Goal: Information Seeking & Learning: Learn about a topic

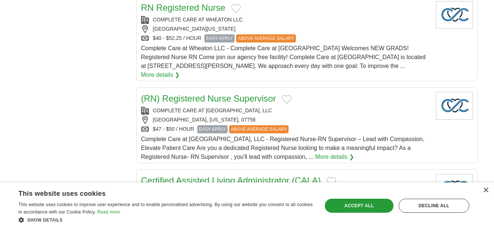
scroll to position [703, 0]
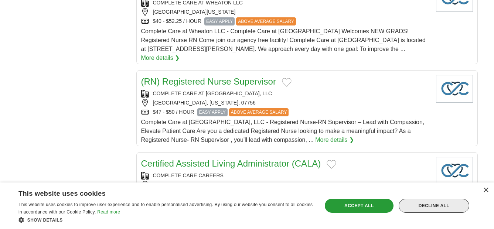
click at [435, 205] on div "Decline all" at bounding box center [434, 206] width 71 height 14
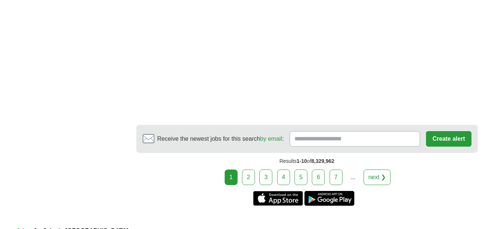
scroll to position [1331, 0]
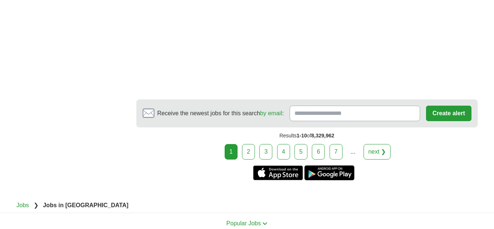
click at [249, 144] on link "2" at bounding box center [248, 152] width 13 height 16
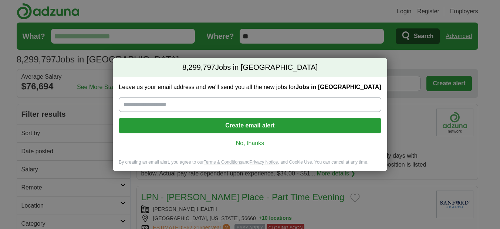
click at [248, 143] on link "No, thanks" at bounding box center [250, 143] width 250 height 8
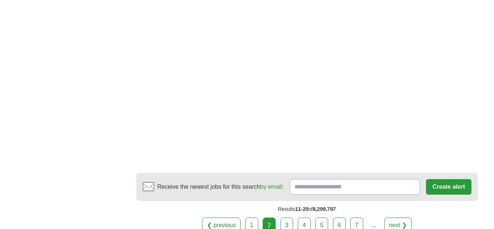
scroll to position [1220, 0]
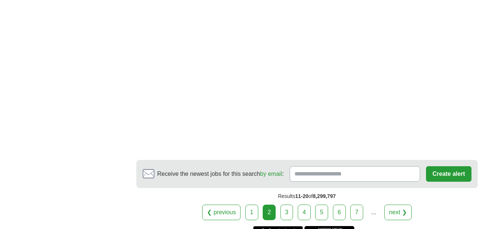
click at [287, 205] on link "3" at bounding box center [287, 213] width 13 height 16
click at [286, 205] on link "3" at bounding box center [287, 213] width 13 height 16
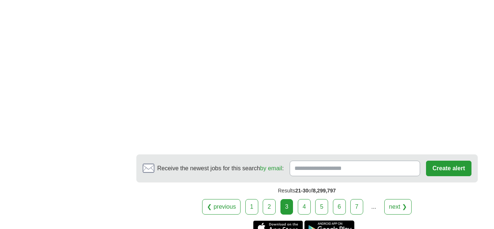
scroll to position [1257, 0]
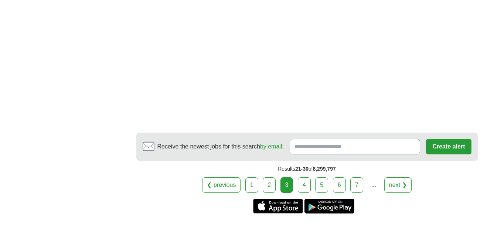
click at [305, 178] on link "4" at bounding box center [304, 186] width 13 height 16
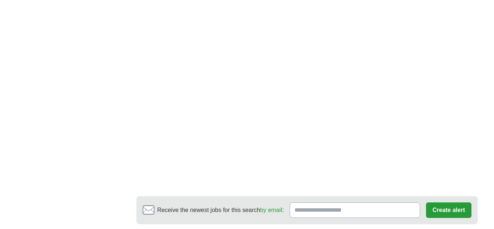
scroll to position [1183, 0]
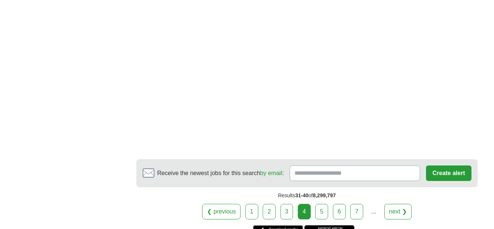
click at [321, 204] on link "5" at bounding box center [321, 212] width 13 height 16
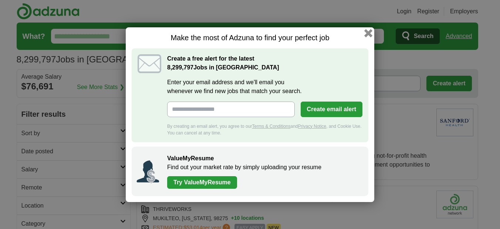
click at [367, 32] on button "button" at bounding box center [368, 33] width 8 height 8
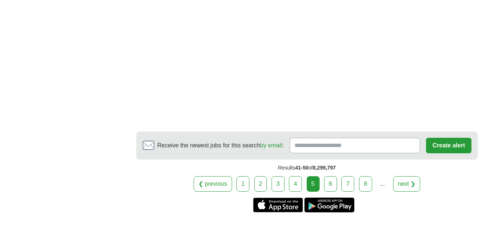
scroll to position [1257, 0]
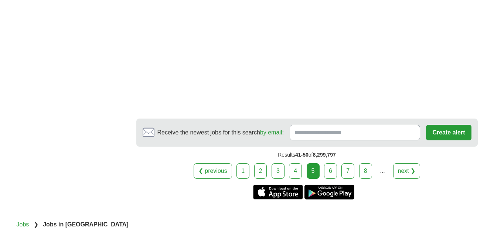
click at [331, 163] on link "6" at bounding box center [330, 171] width 13 height 16
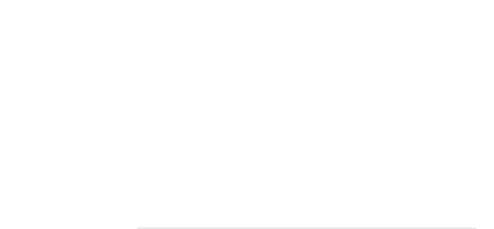
scroll to position [1220, 0]
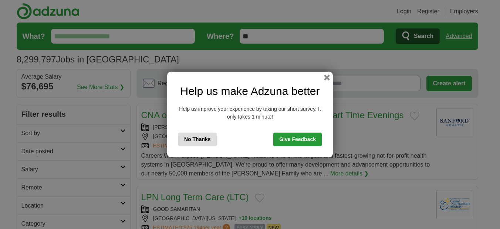
click at [189, 138] on button "No Thanks" at bounding box center [197, 140] width 38 height 14
